Goal: Use online tool/utility: Utilize a website feature to perform a specific function

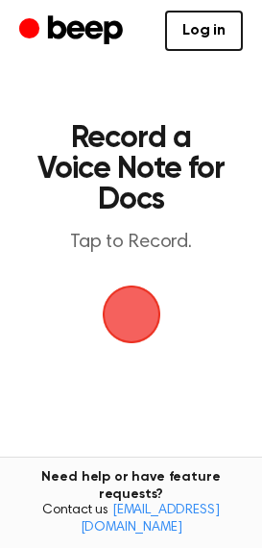
click at [162, 289] on main "Record a Voice Note for Docs Tap to Record. Tired of copying and pasting? Use t…" at bounding box center [131, 339] width 262 height 678
click at [153, 312] on span "button" at bounding box center [131, 315] width 62 height 62
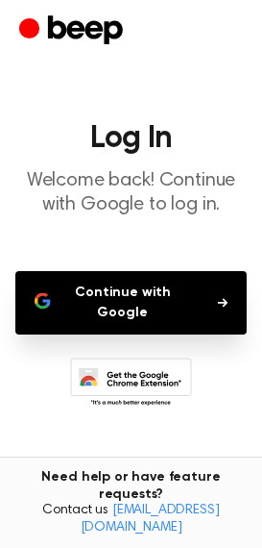
click at [159, 308] on button "Continue with Google" at bounding box center [131, 302] width 232 height 63
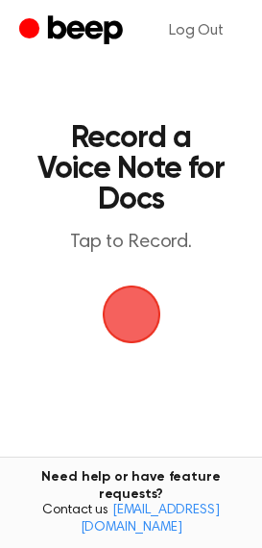
click at [120, 299] on span "button" at bounding box center [132, 314] width 54 height 54
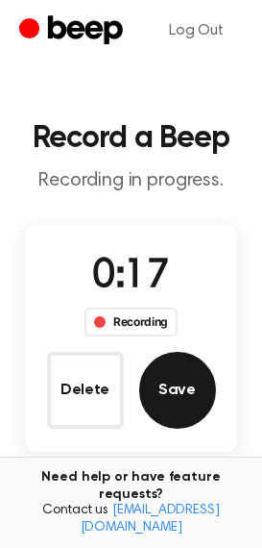
click at [176, 386] on button "Save" at bounding box center [177, 390] width 77 height 77
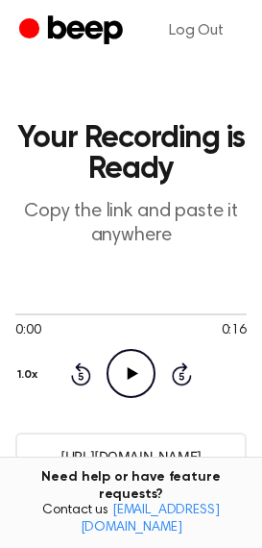
click at [144, 458] on input "[URL][DOMAIN_NAME]" at bounding box center [131, 456] width 232 height 47
click at [130, 381] on icon "Play Audio" at bounding box center [131, 373] width 49 height 49
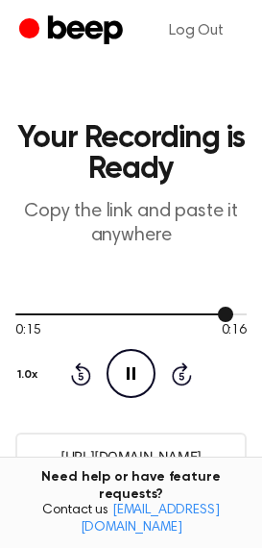
click at [115, 314] on div at bounding box center [124, 314] width 218 height 2
